Goal: Task Accomplishment & Management: Use online tool/utility

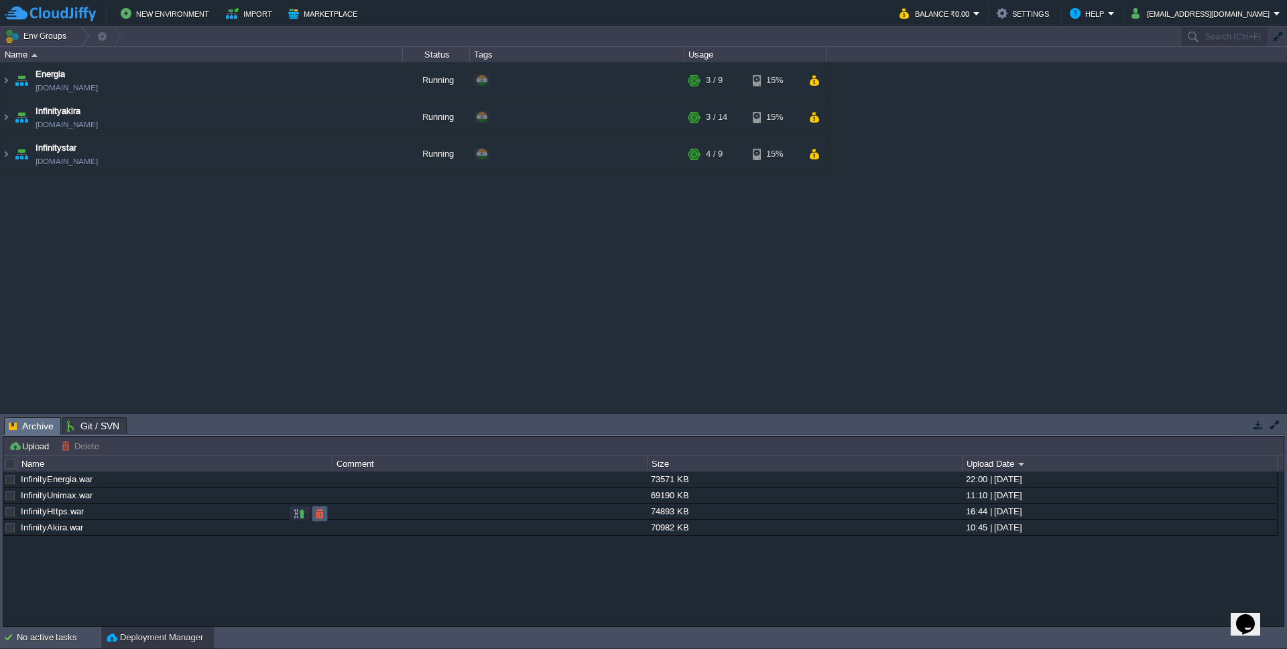
click at [316, 517] on button "button" at bounding box center [320, 514] width 12 height 12
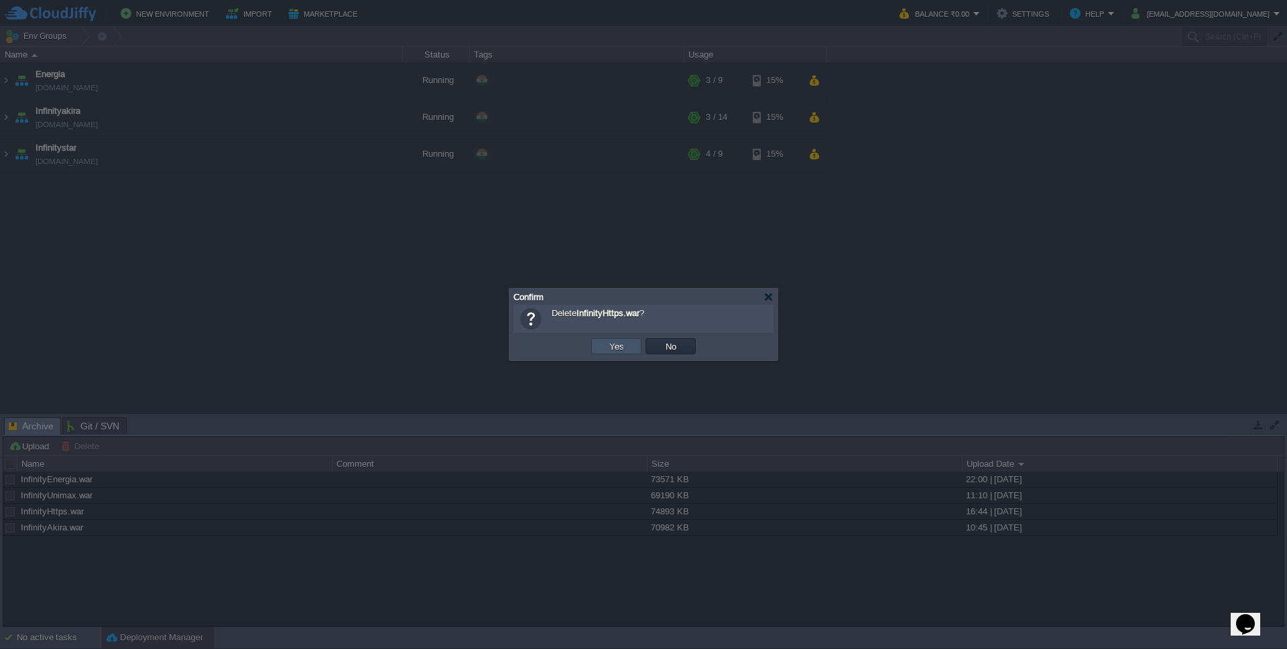
click at [609, 346] on button "Yes" at bounding box center [616, 346] width 23 height 12
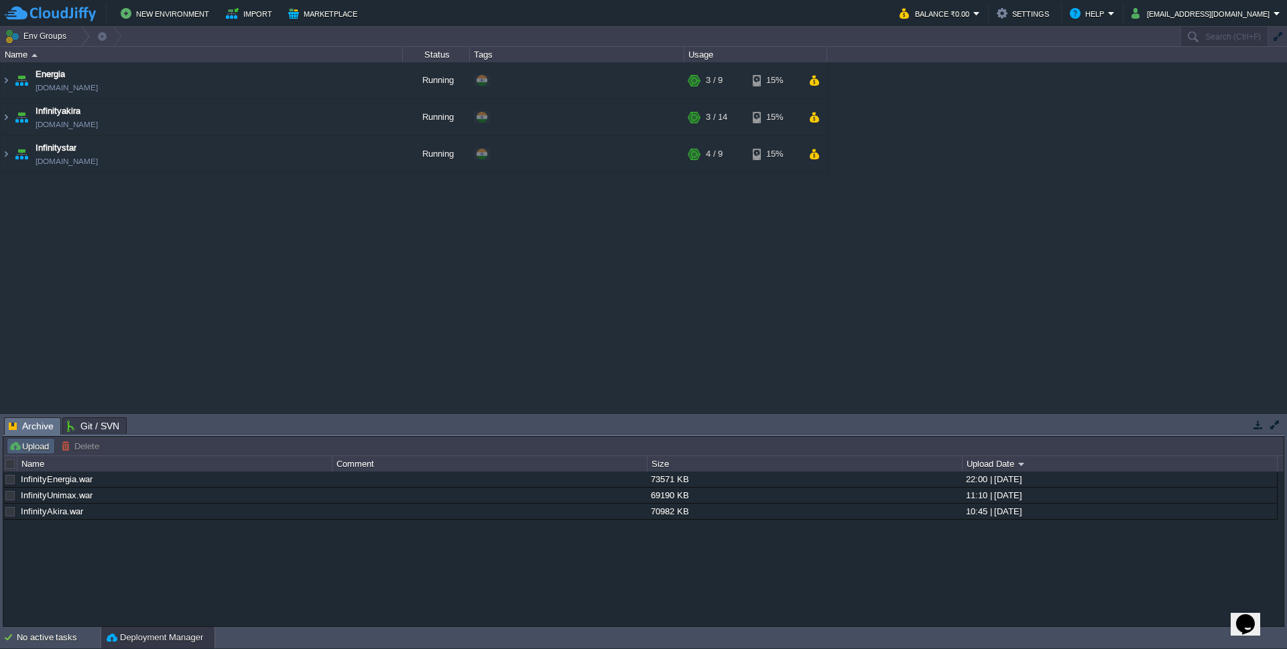
click at [25, 444] on button "Upload" at bounding box center [31, 446] width 44 height 12
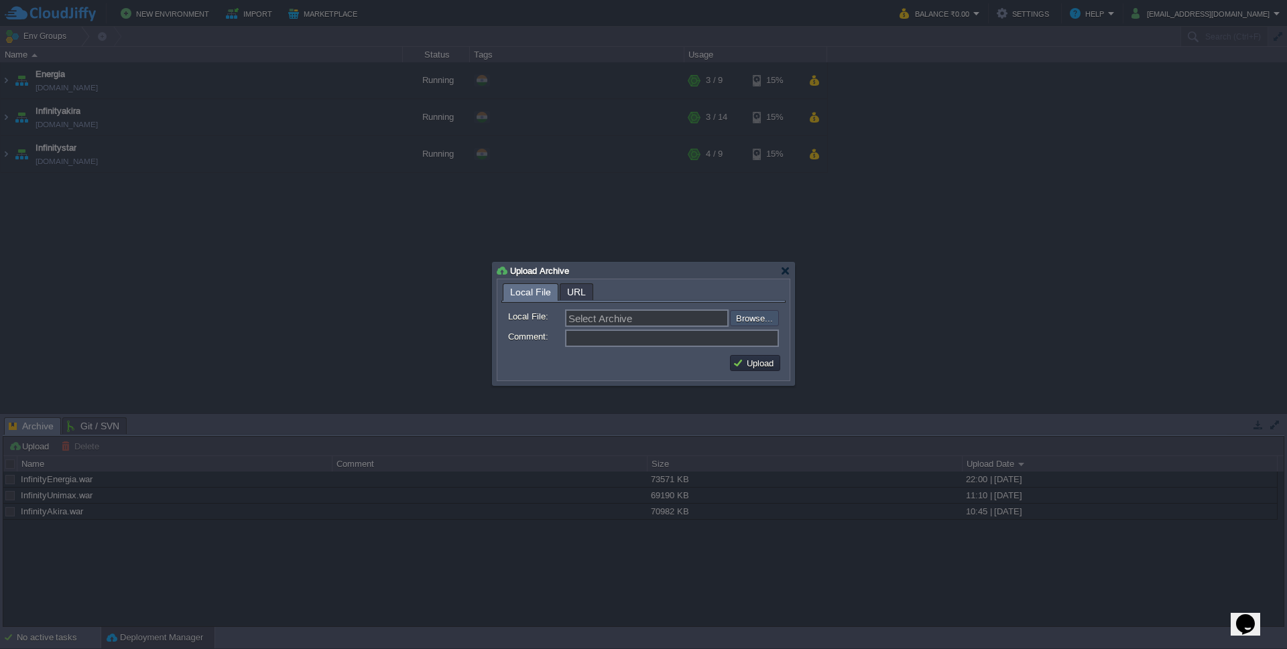
click at [752, 320] on input "file" at bounding box center [694, 318] width 170 height 16
type input "C:\fakepath\InfinityHttps.war"
type input "InfinityHttps.war"
click at [749, 364] on button "Upload" at bounding box center [755, 363] width 45 height 12
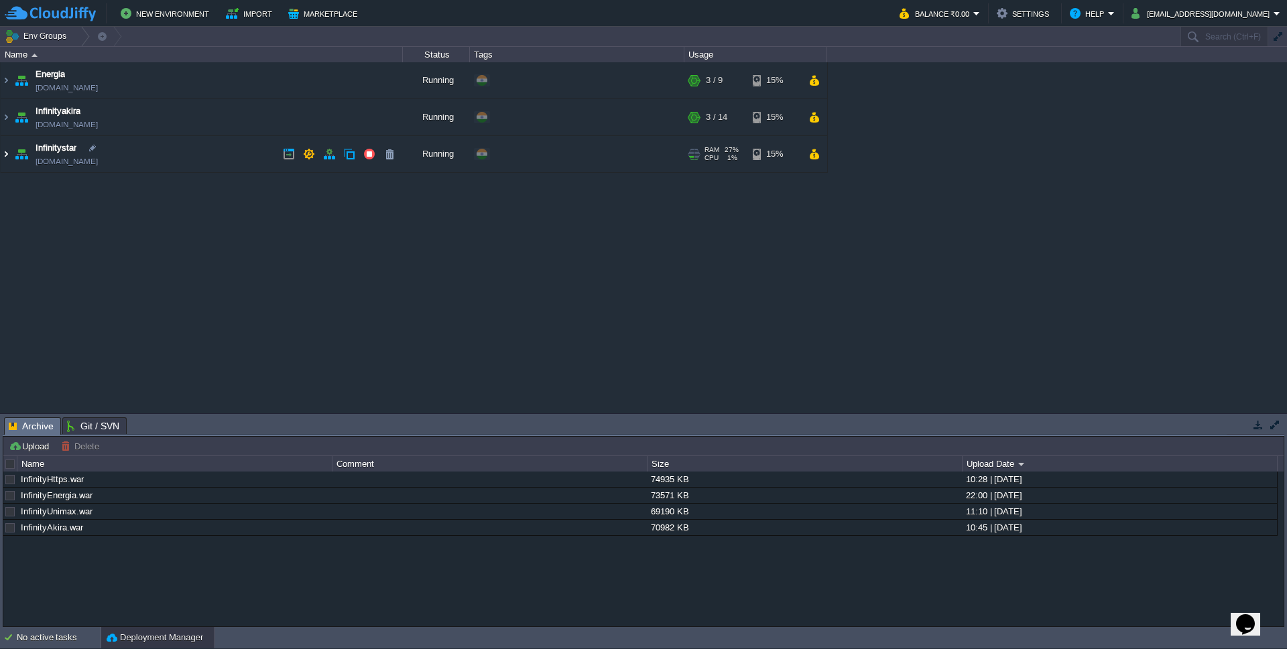
click at [5, 156] on img at bounding box center [6, 154] width 11 height 36
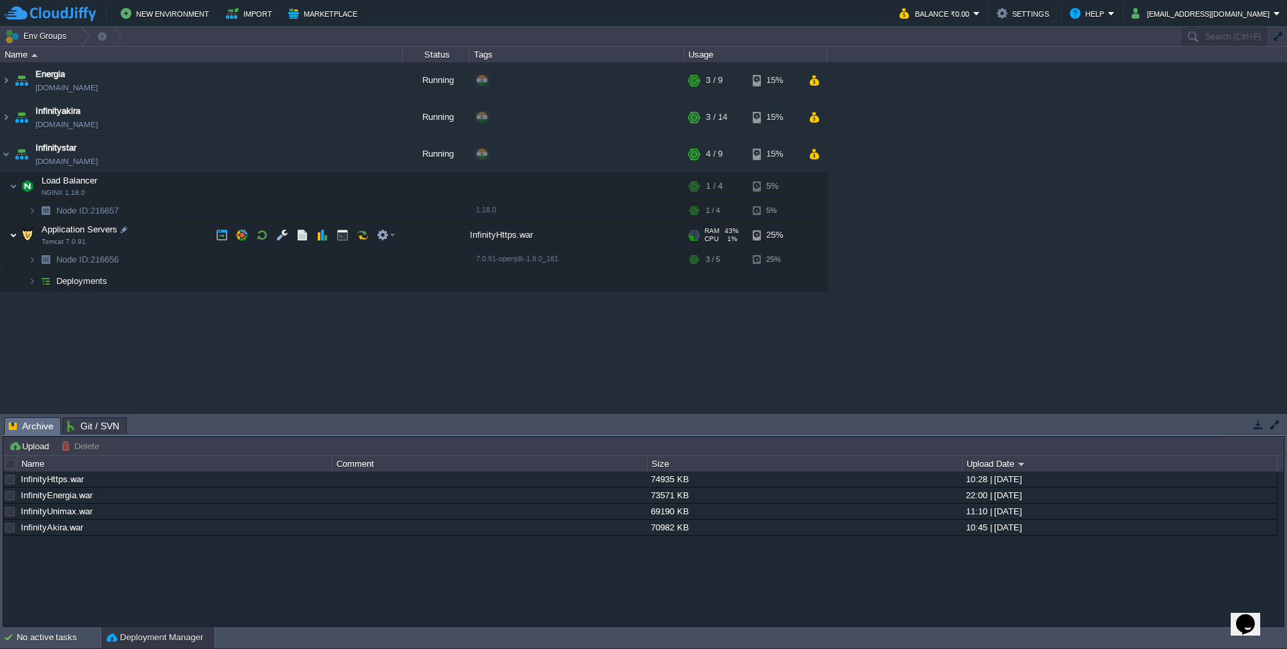
click at [15, 235] on img at bounding box center [13, 235] width 8 height 27
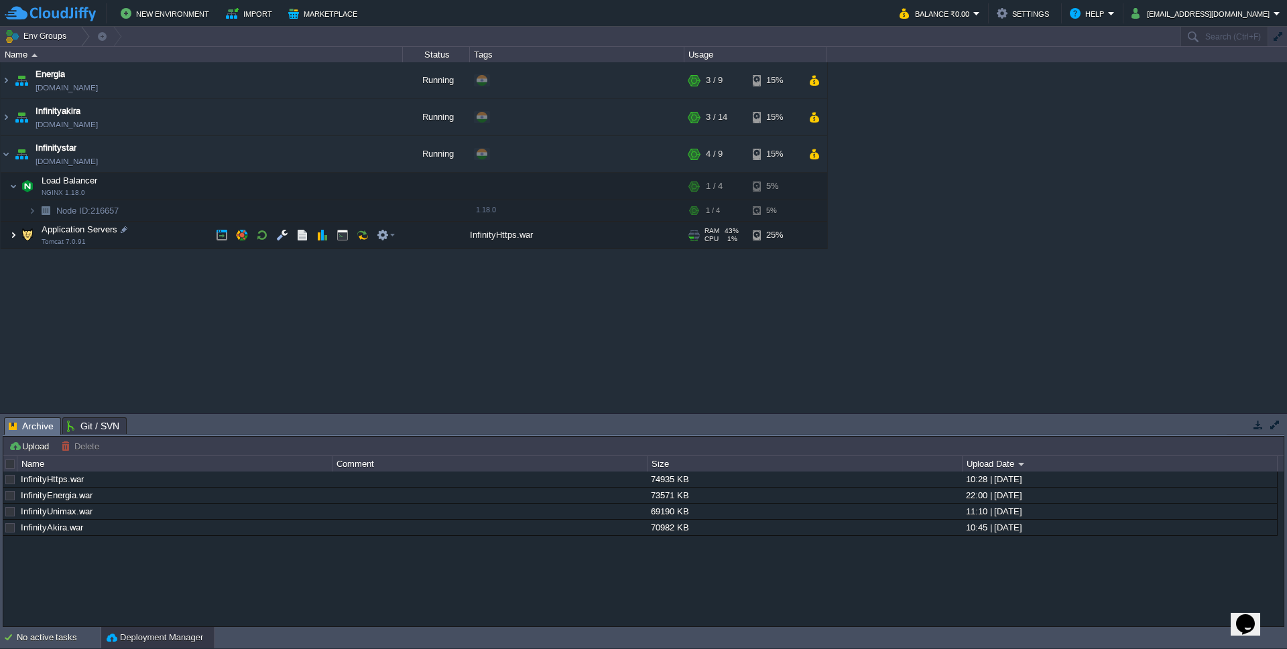
click at [15, 235] on img at bounding box center [13, 235] width 8 height 27
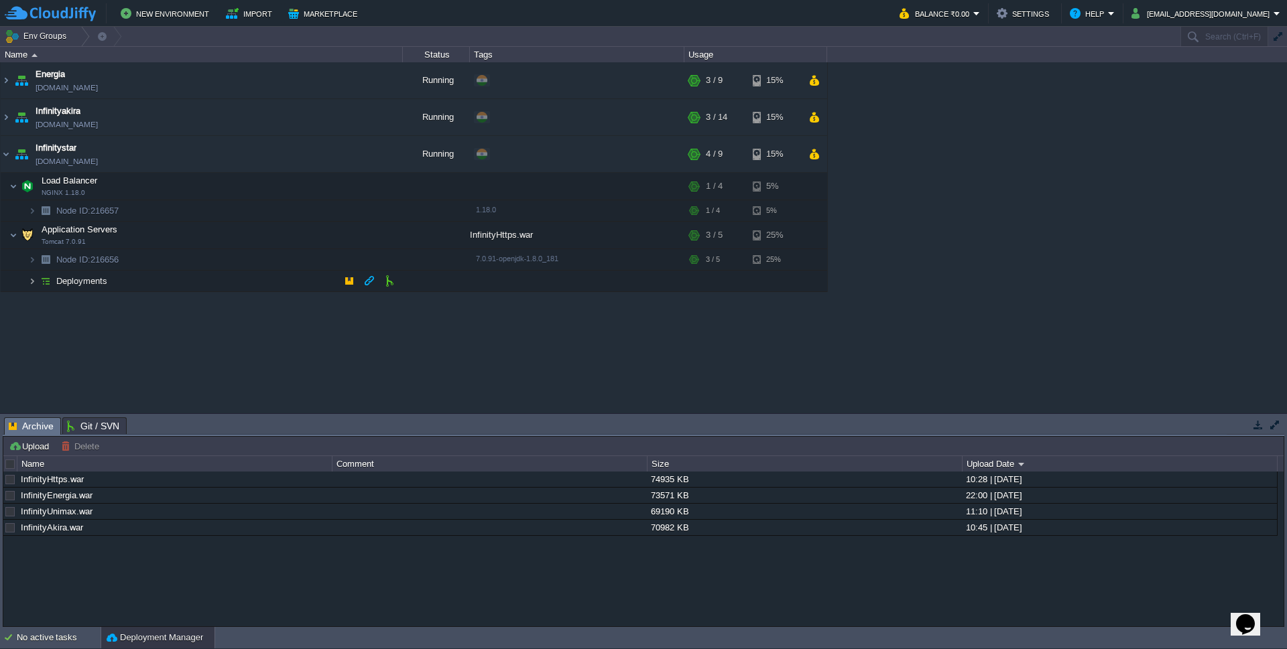
click at [32, 281] on img at bounding box center [32, 281] width 8 height 21
click at [390, 301] on button "button" at bounding box center [389, 302] width 12 height 12
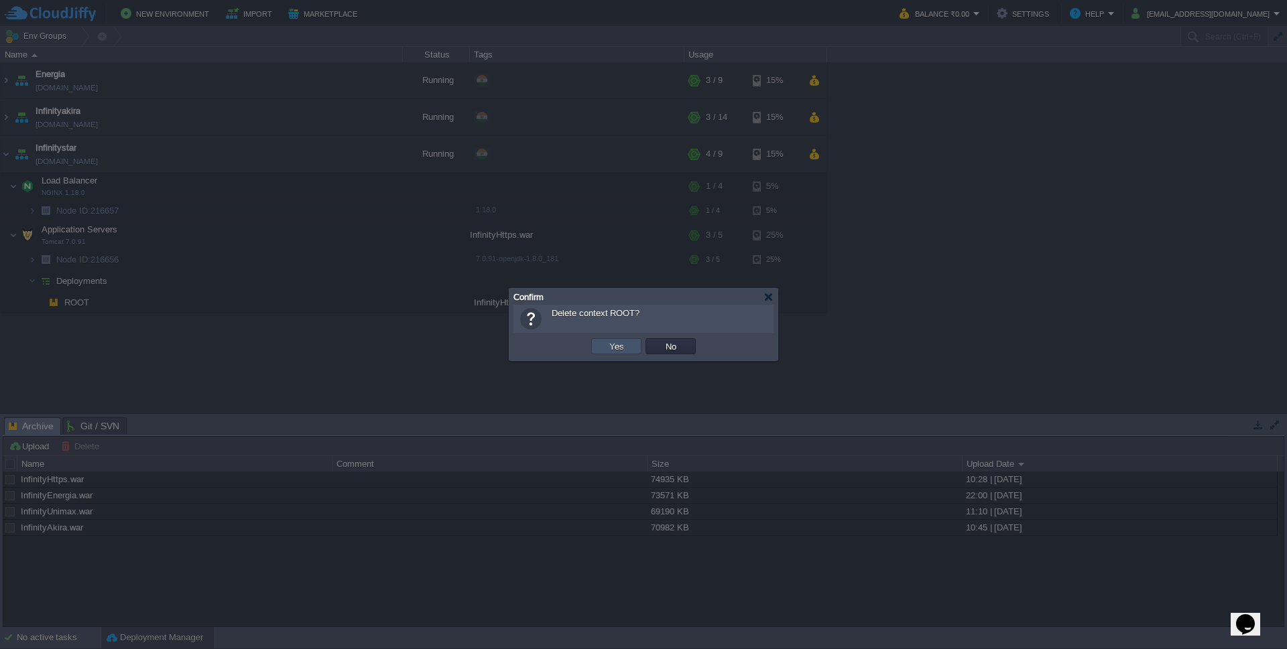
click at [622, 349] on button "Yes" at bounding box center [616, 346] width 23 height 12
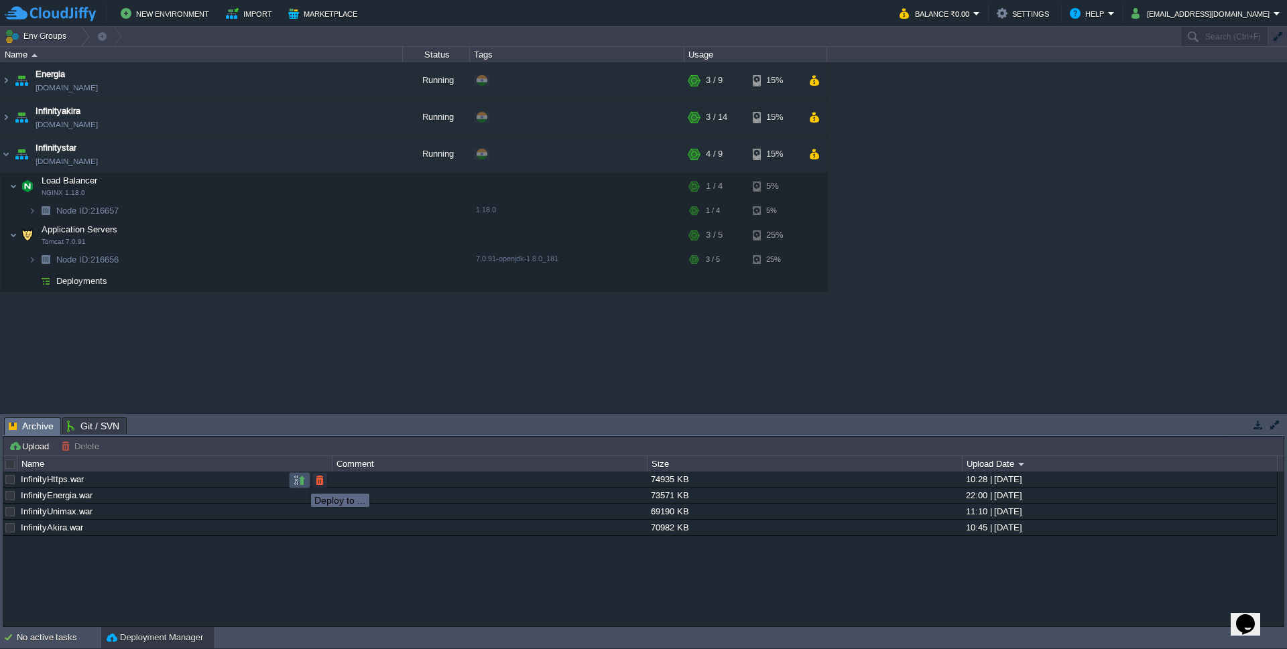
click at [301, 482] on button "button" at bounding box center [300, 481] width 12 height 12
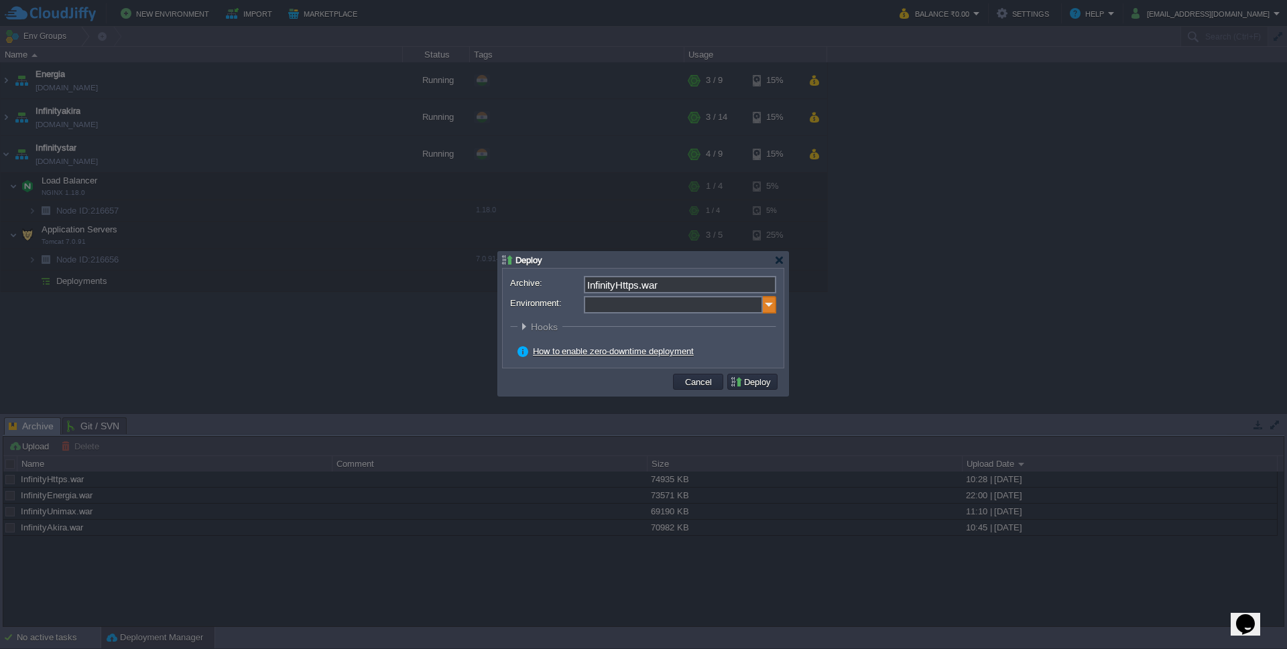
click at [767, 308] on img at bounding box center [769, 304] width 13 height 17
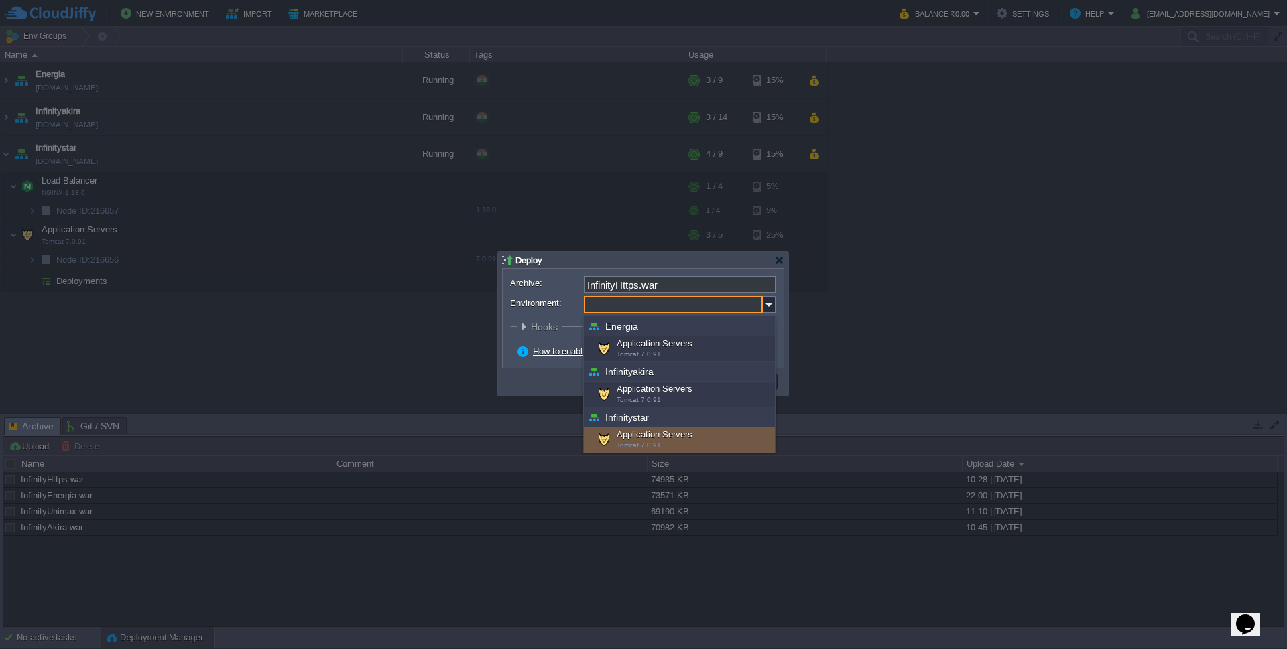
click at [643, 435] on div "Application Servers Tomcat 7.0.91" at bounding box center [679, 440] width 191 height 25
type input "Application Servers (Infinitystar)"
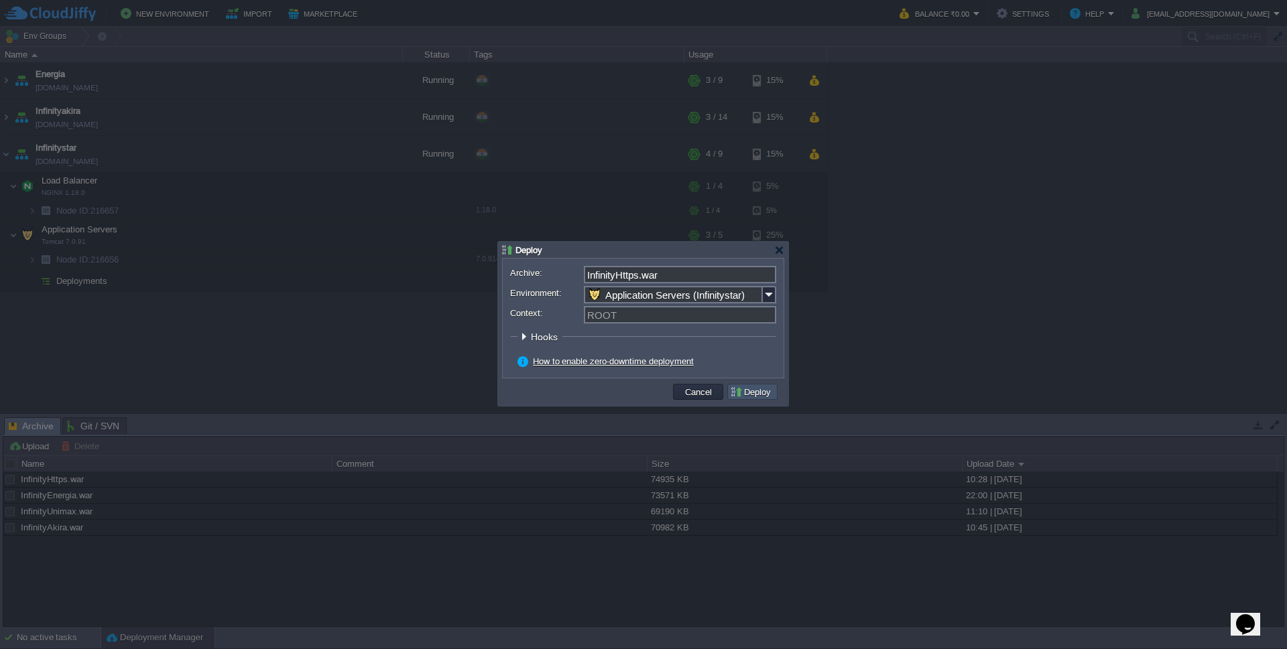
click at [750, 389] on button "Deploy" at bounding box center [752, 392] width 45 height 12
